Goal: Find specific page/section

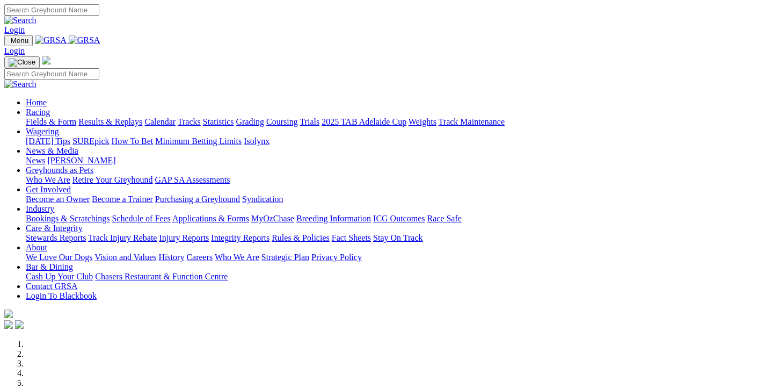
click at [43, 117] on link "Fields & Form" at bounding box center [51, 121] width 50 height 9
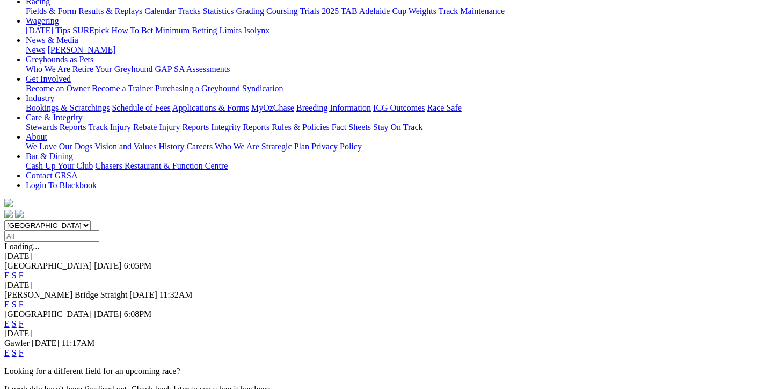
scroll to position [161, 0]
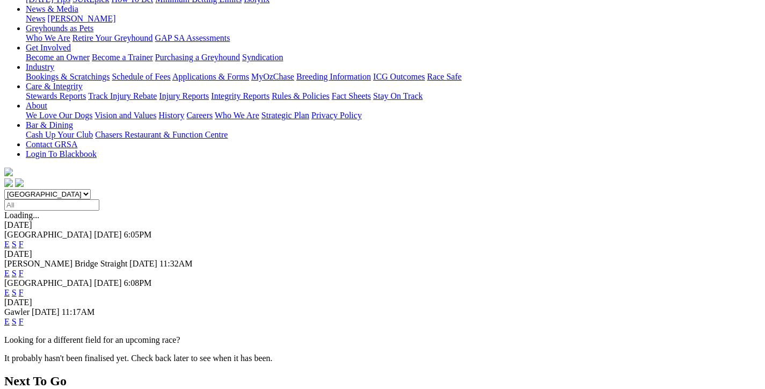
click at [24, 288] on link "F" at bounding box center [21, 292] width 5 height 9
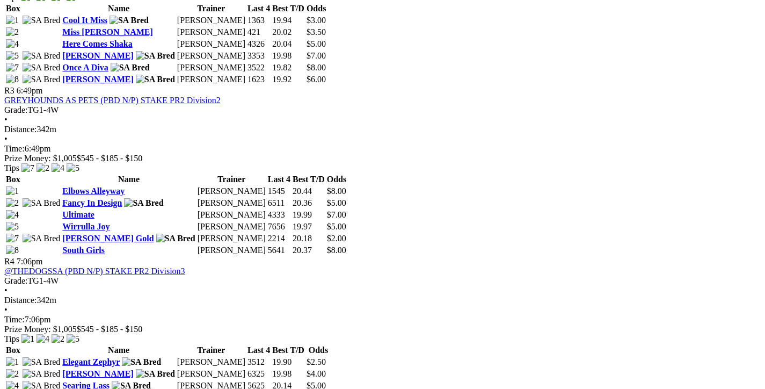
scroll to position [805, 0]
